Goal: Information Seeking & Learning: Learn about a topic

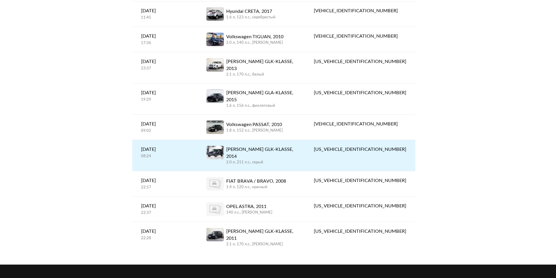
scroll to position [117, 0]
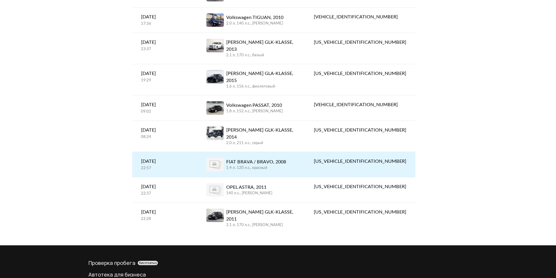
click at [283, 159] on div "FIAT BRAVA / BRAVO, 2008" at bounding box center [256, 162] width 60 height 7
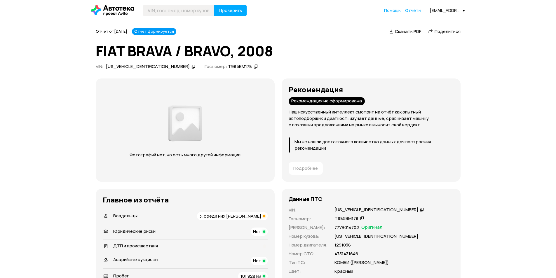
click at [243, 217] on span "3, среди них [PERSON_NAME]" at bounding box center [230, 216] width 62 height 6
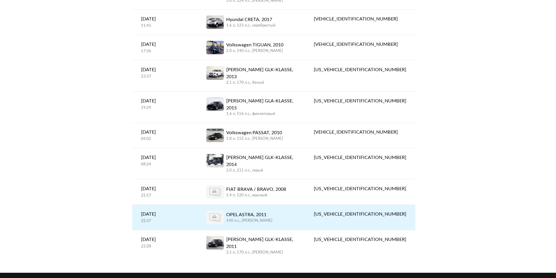
scroll to position [160, 0]
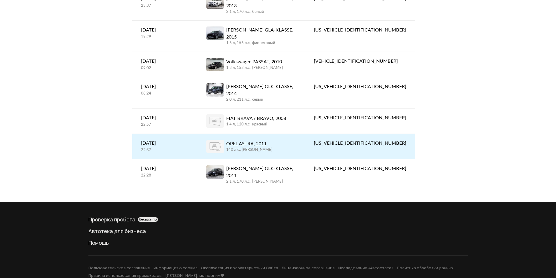
click at [273, 140] on div "OPEL ASTRA, 2011" at bounding box center [249, 143] width 46 height 7
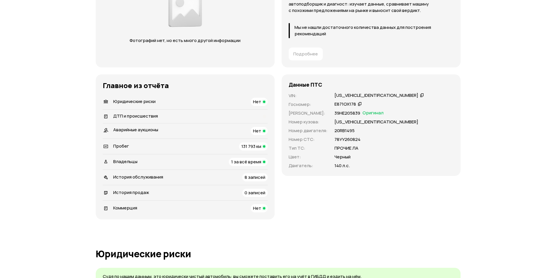
scroll to position [117, 0]
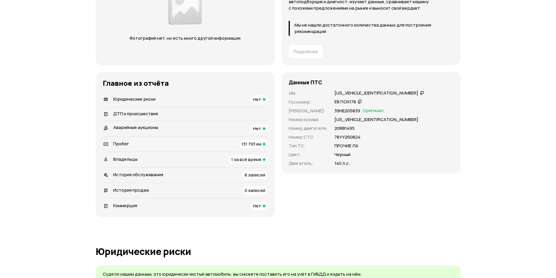
click at [227, 159] on div "Владельцы 1 за всё время" at bounding box center [185, 160] width 165 height 8
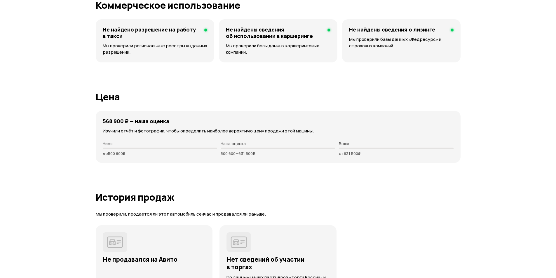
scroll to position [1407, 0]
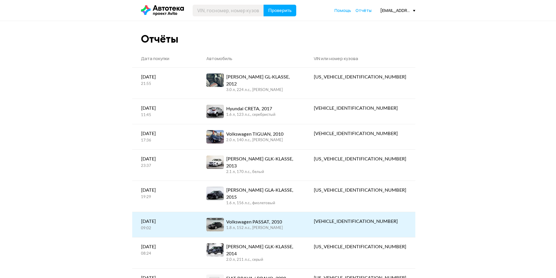
scroll to position [160, 0]
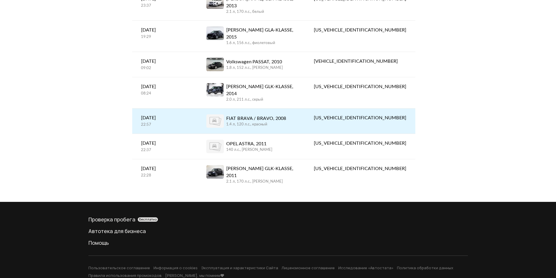
click at [260, 122] on div "1.4 л, 120 л.c., красный" at bounding box center [256, 124] width 60 height 5
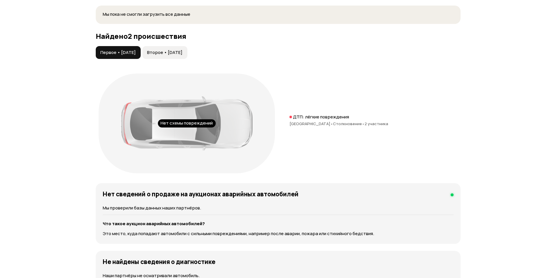
scroll to position [613, 0]
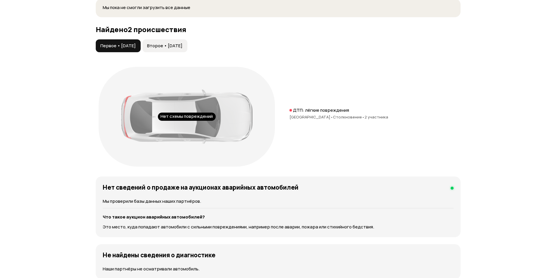
click at [169, 44] on span "Второе • [DATE]" at bounding box center [164, 46] width 35 height 6
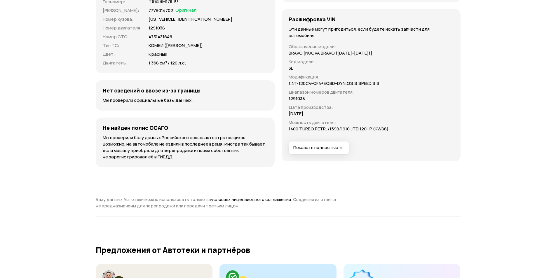
scroll to position [1899, 0]
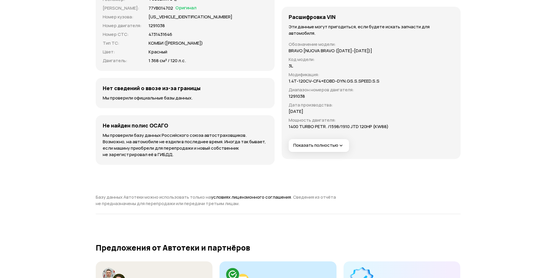
click at [330, 145] on span "Показать полностью" at bounding box center [319, 146] width 51 height 6
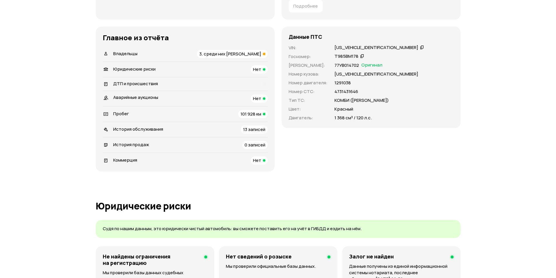
scroll to position [88, 0]
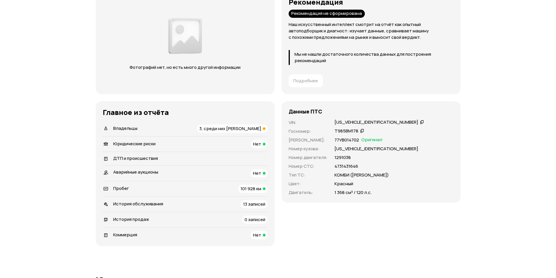
click at [192, 157] on div "ДТП и происшествия" at bounding box center [185, 159] width 165 height 6
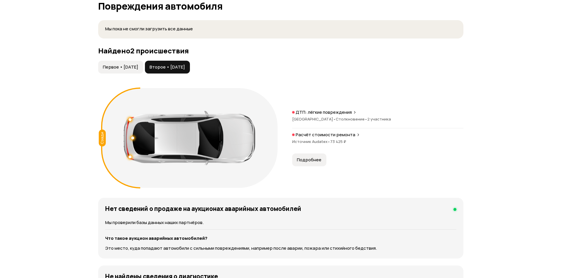
scroll to position [593, 0]
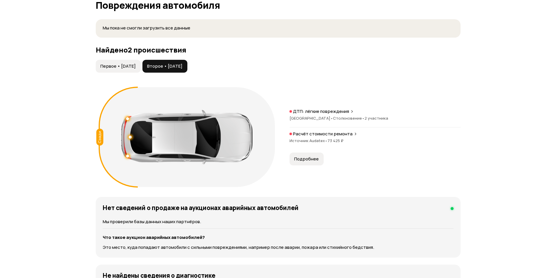
click at [315, 140] on span "Источник Audatex •" at bounding box center [309, 140] width 38 height 5
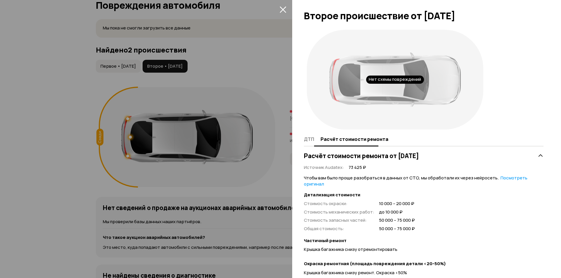
click at [312, 140] on span "ДТП" at bounding box center [309, 139] width 10 height 6
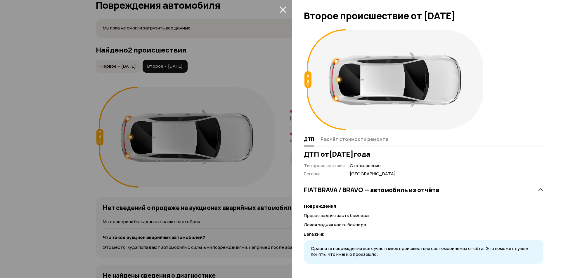
scroll to position [5, 0]
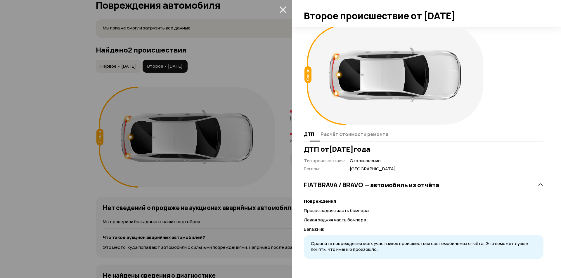
click at [348, 134] on span "Расчёт стоимости ремонта" at bounding box center [354, 134] width 68 height 6
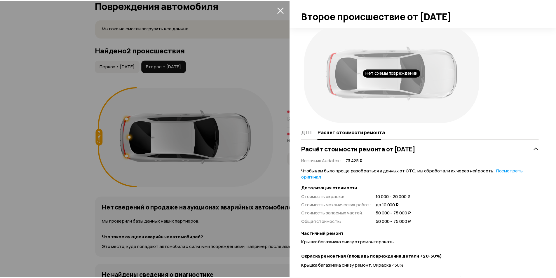
scroll to position [0, 0]
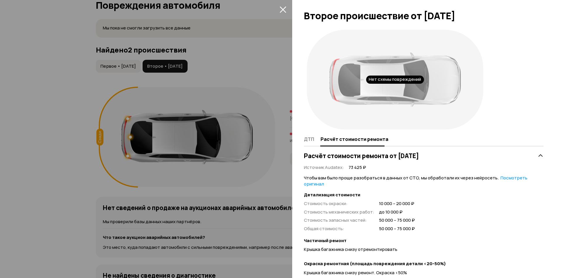
click at [284, 11] on icon "закрыть" at bounding box center [283, 9] width 7 height 7
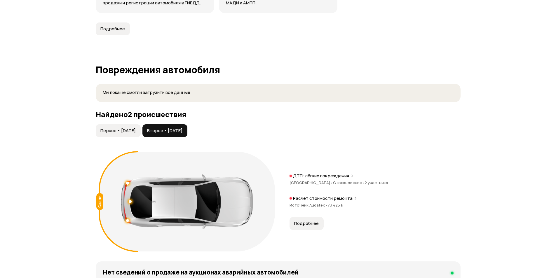
scroll to position [447, 0]
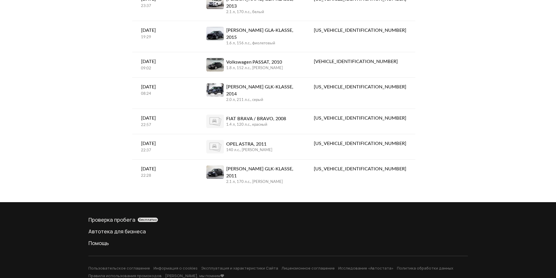
scroll to position [160, 0]
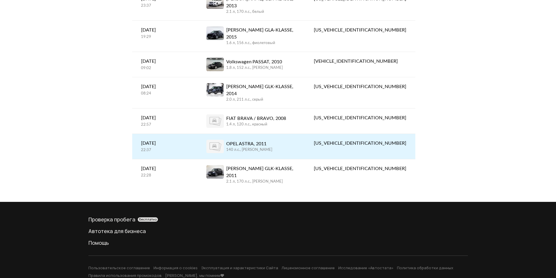
click at [271, 148] on div "140 л.c., [PERSON_NAME]" at bounding box center [249, 150] width 46 height 5
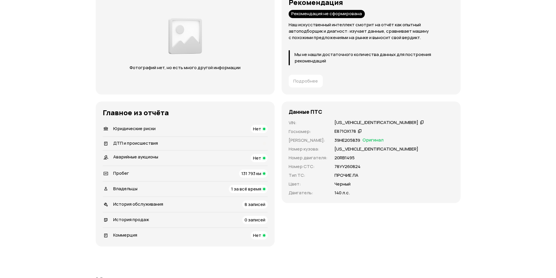
scroll to position [88, 0]
click at [158, 141] on div "ДТП и происшествия" at bounding box center [130, 143] width 59 height 6
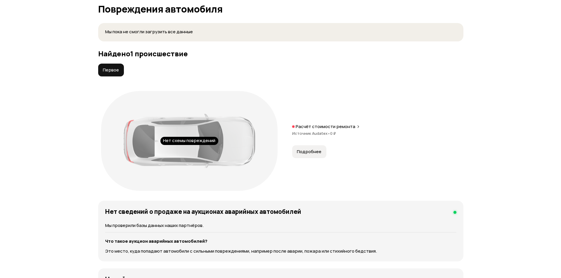
scroll to position [564, 0]
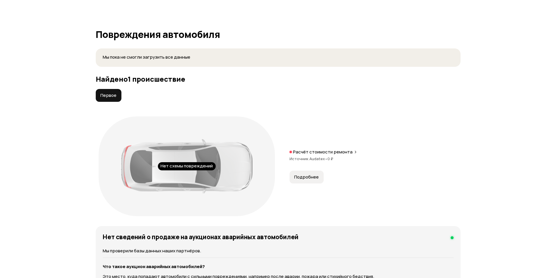
click at [106, 94] on span "Первое" at bounding box center [108, 96] width 16 height 6
click at [306, 177] on span "Подробнее" at bounding box center [306, 177] width 25 height 6
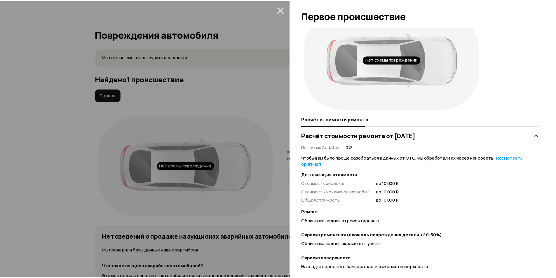
scroll to position [0, 0]
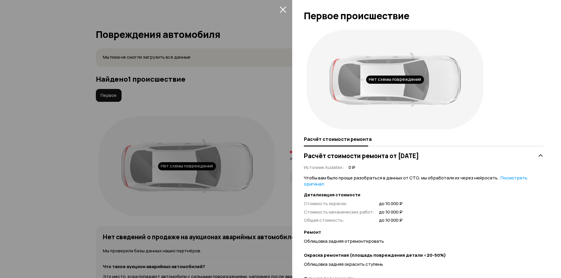
click at [281, 9] on icon "закрыть" at bounding box center [283, 9] width 7 height 7
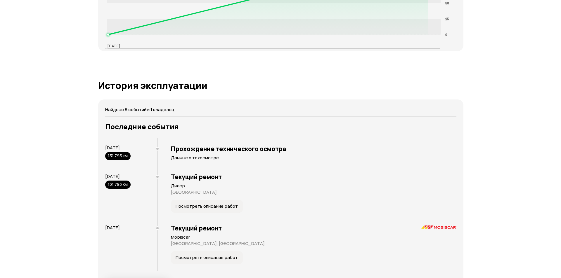
scroll to position [1060, 0]
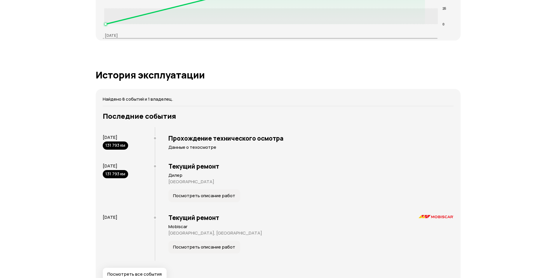
click at [192, 248] on span "Посмотреть описание работ" at bounding box center [204, 247] width 62 height 6
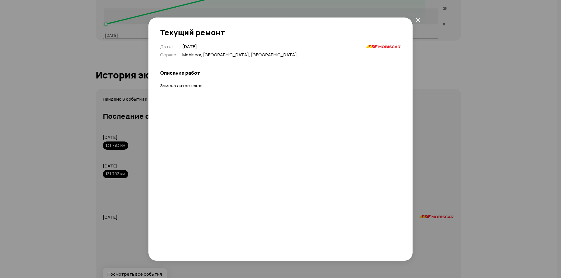
drag, startPoint x: 417, startPoint y: 19, endPoint x: 401, endPoint y: 48, distance: 33.2
click at [417, 19] on icon "закрыть" at bounding box center [417, 20] width 5 height 5
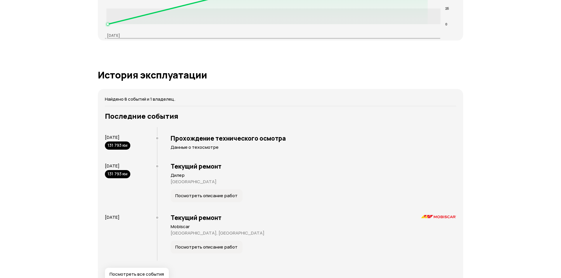
click at [208, 197] on span "Посмотреть описание работ" at bounding box center [206, 196] width 62 height 6
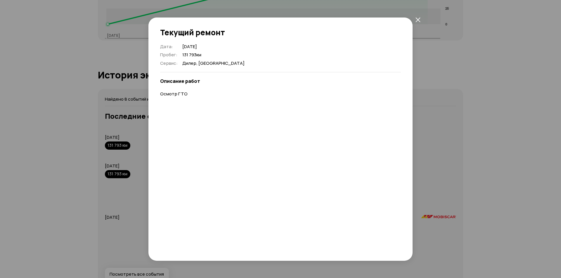
click at [419, 20] on icon "закрыть" at bounding box center [417, 19] width 5 height 5
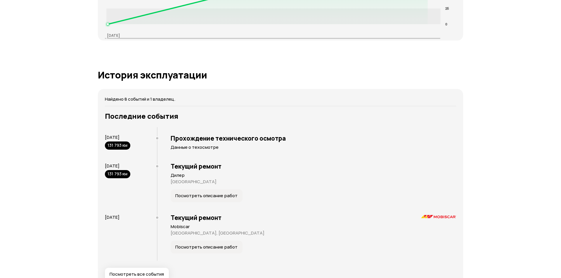
click at [519, 102] on div "Отчёт от [DATE] Отчёт формируется   Скачать PDF   Поделиться OPEL ASTRA, 2011 V…" at bounding box center [280, 57] width 561 height 2193
